Goal: Information Seeking & Learning: Learn about a topic

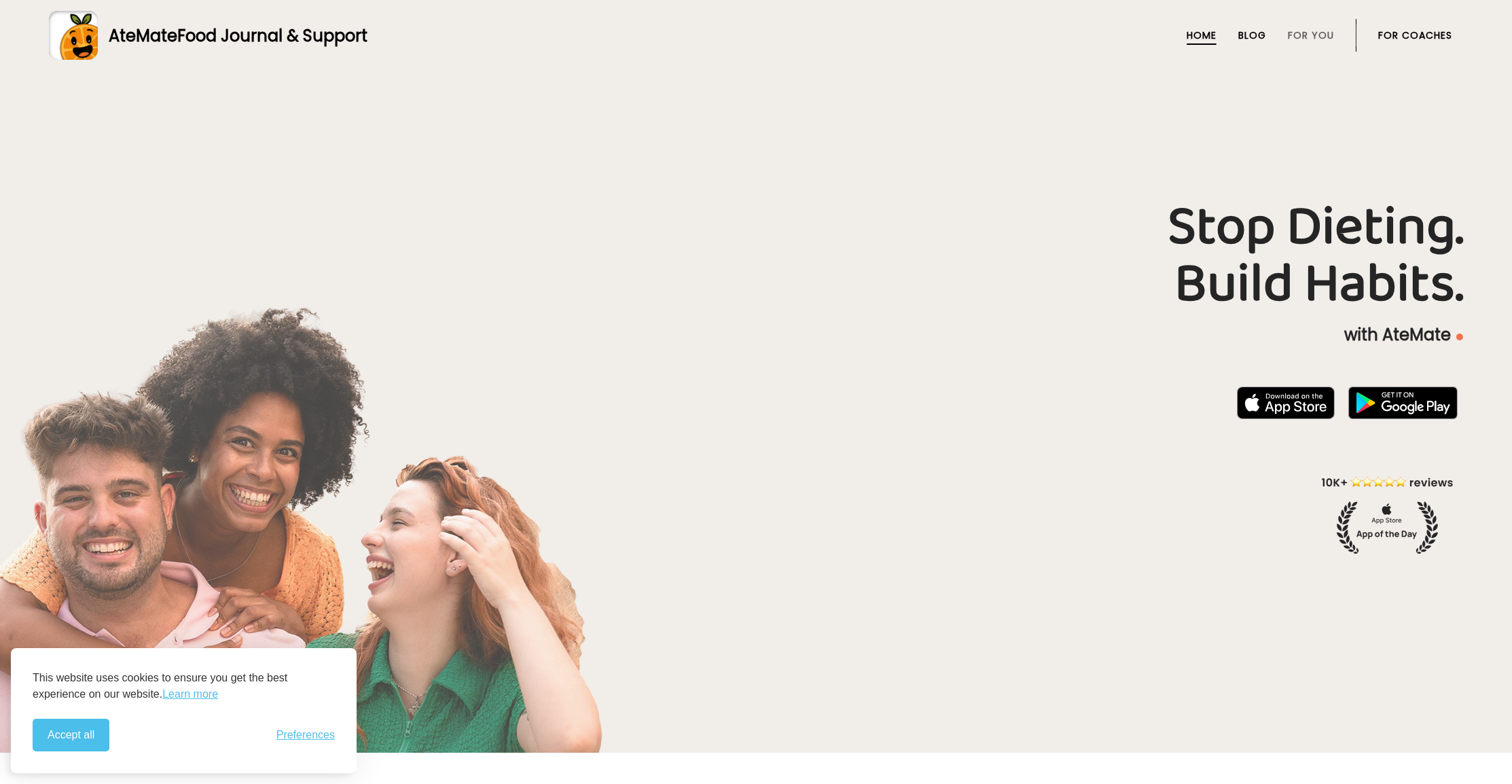
click at [1252, 33] on link "Blog" at bounding box center [1252, 34] width 28 height 11
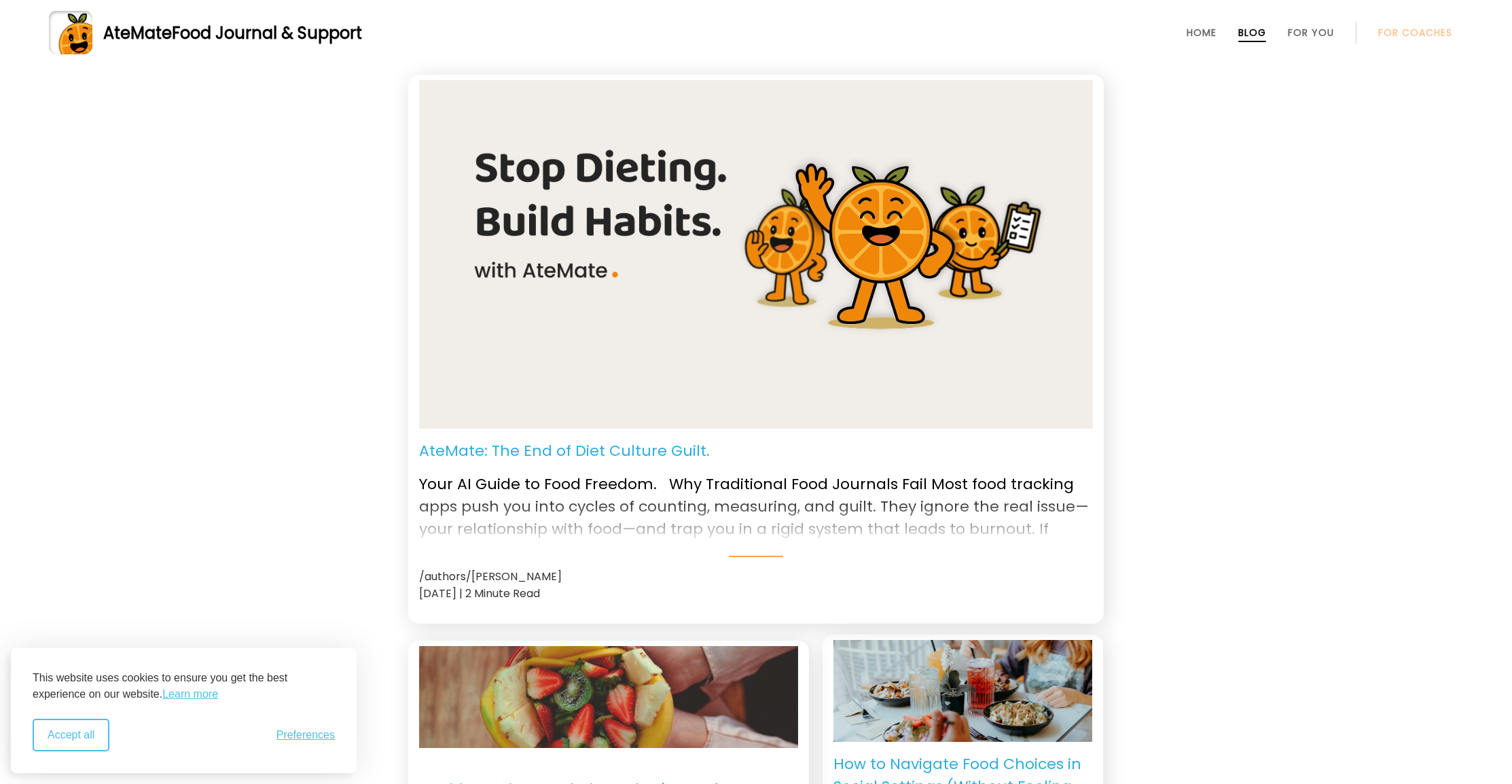
click at [67, 742] on button "Accept all" at bounding box center [71, 734] width 77 height 33
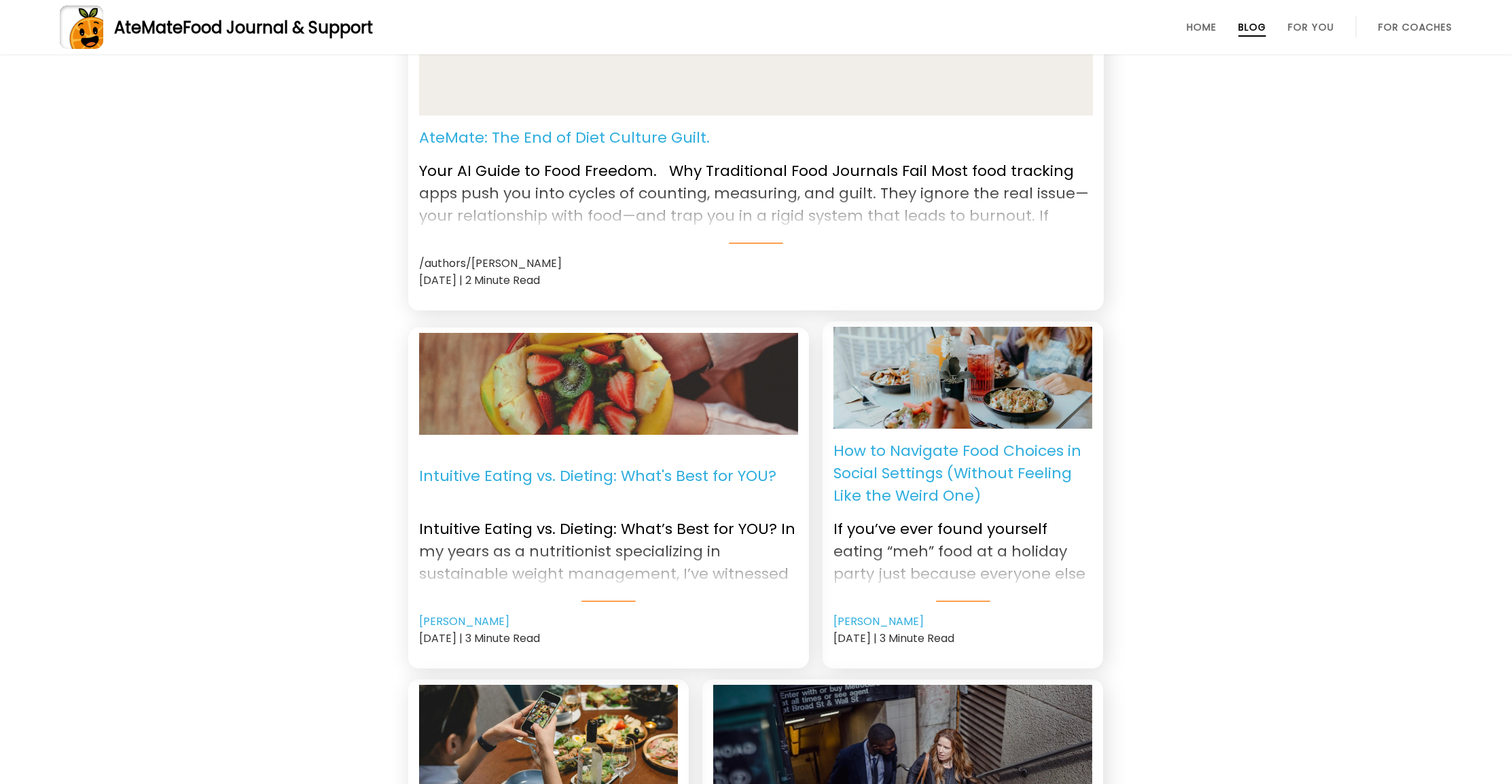
scroll to position [316, 0]
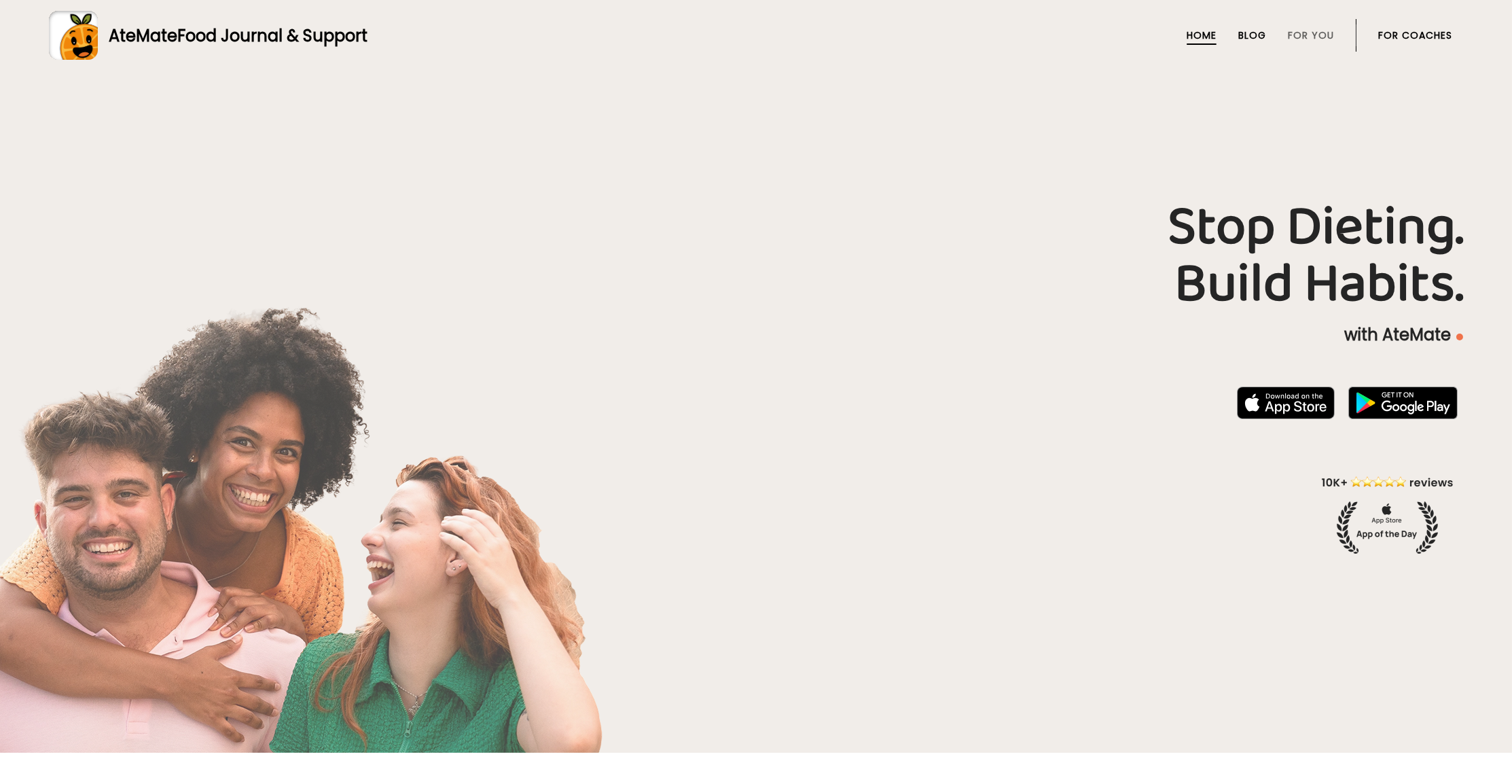
click at [1258, 33] on link "Blog" at bounding box center [1252, 34] width 28 height 11
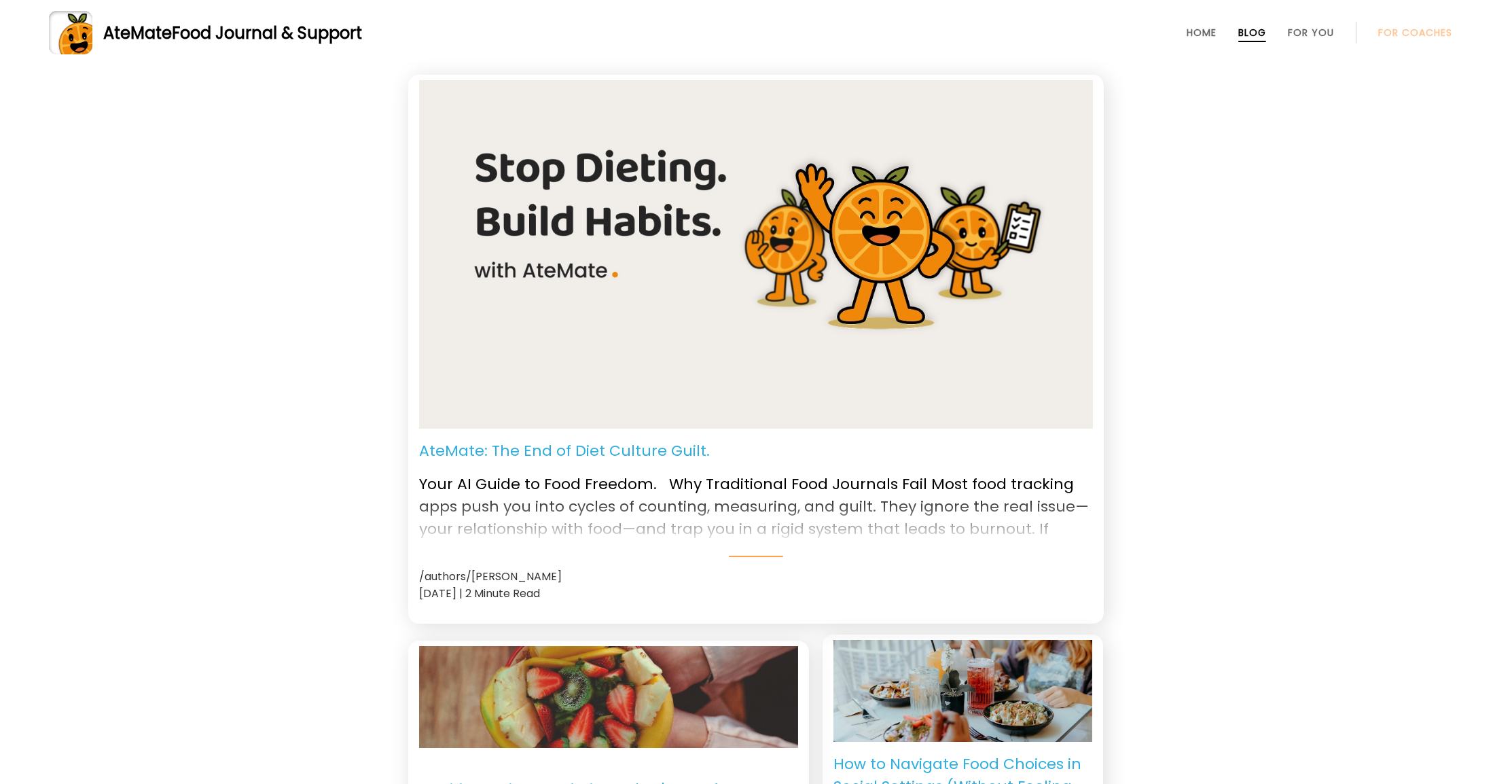
click at [657, 451] on p "AteMate: The End of Diet Culture Guilt." at bounding box center [563, 450] width 291 height 23
